Goal: Information Seeking & Learning: Find specific fact

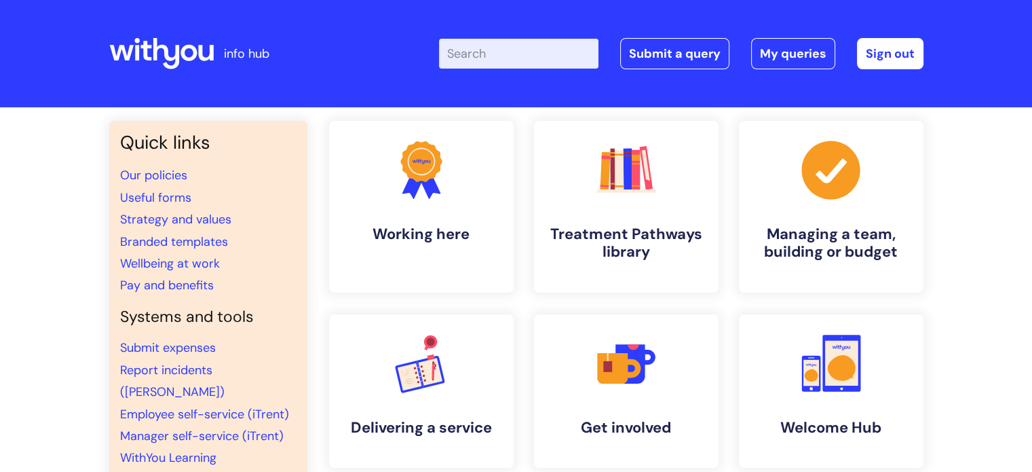
click at [537, 42] on input "Enter your search term here..." at bounding box center [518, 54] width 159 height 30
type input "pay"
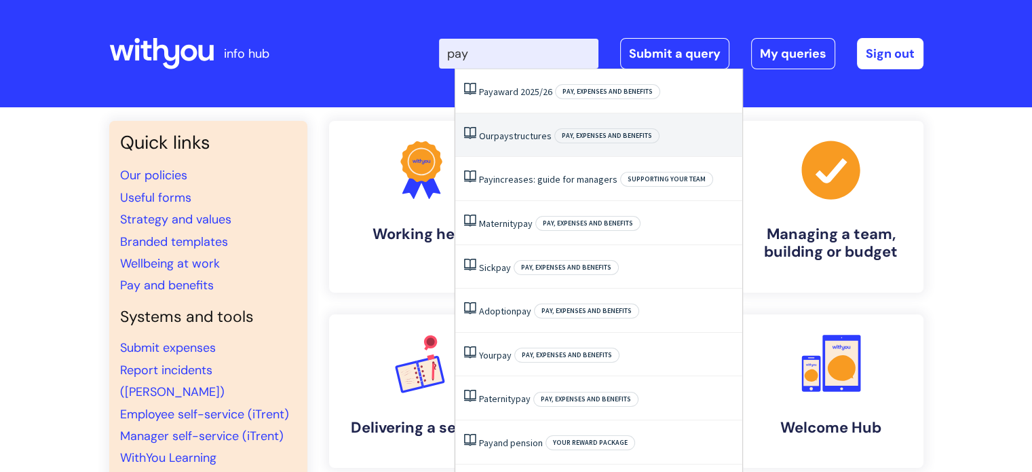
click at [525, 146] on li "Our pay structures Pay, expenses and benefits" at bounding box center [598, 135] width 287 height 44
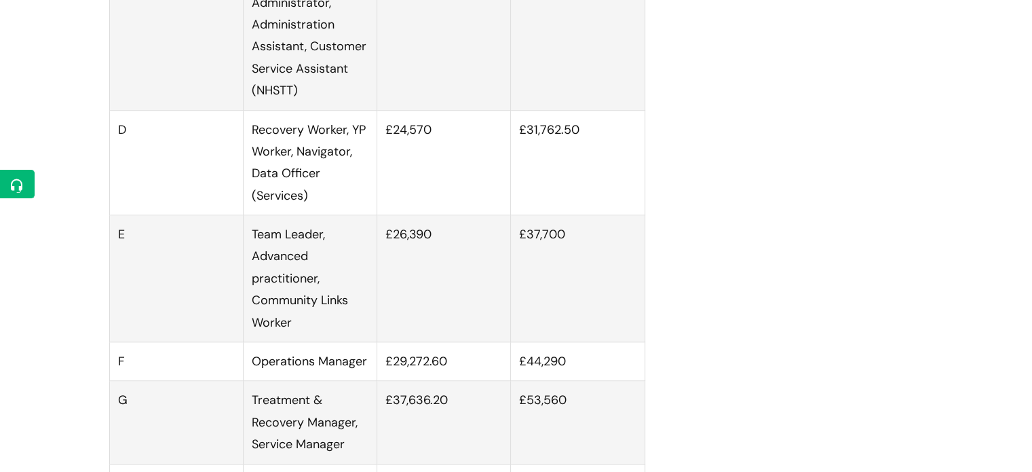
scroll to position [950, 0]
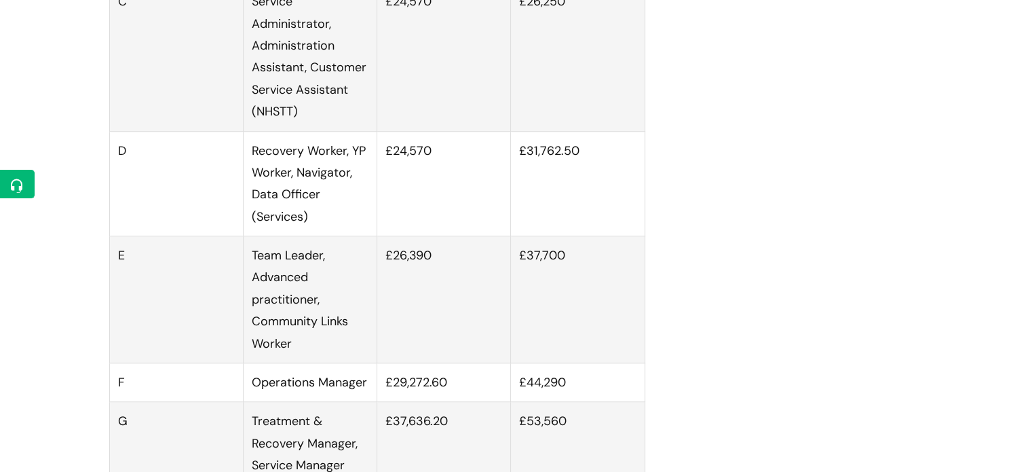
scroll to position [1086, 0]
